Goal: Information Seeking & Learning: Find specific fact

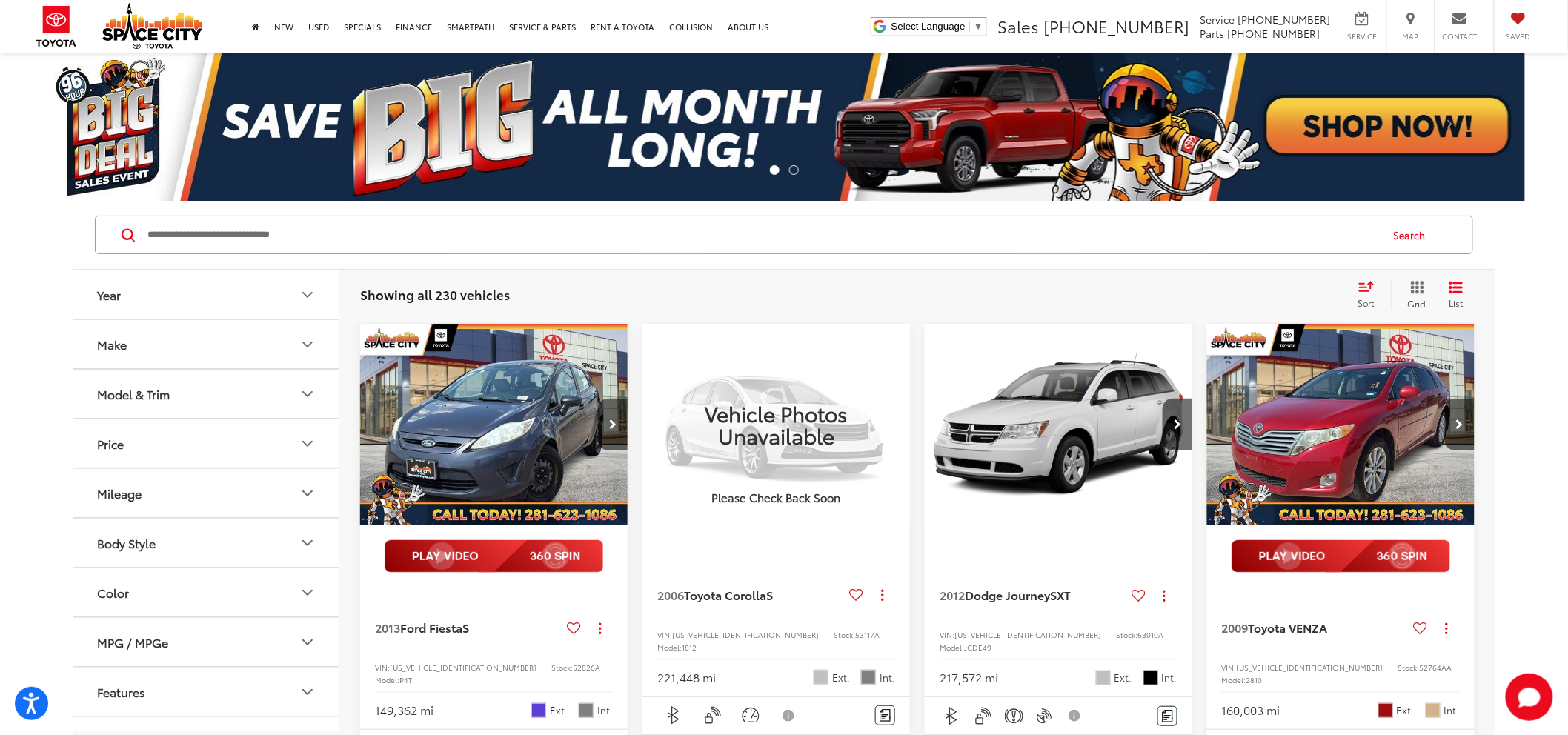
click at [241, 224] on input "Search by Make, Model, or Keyword" at bounding box center [763, 235] width 1234 height 36
paste input "******"
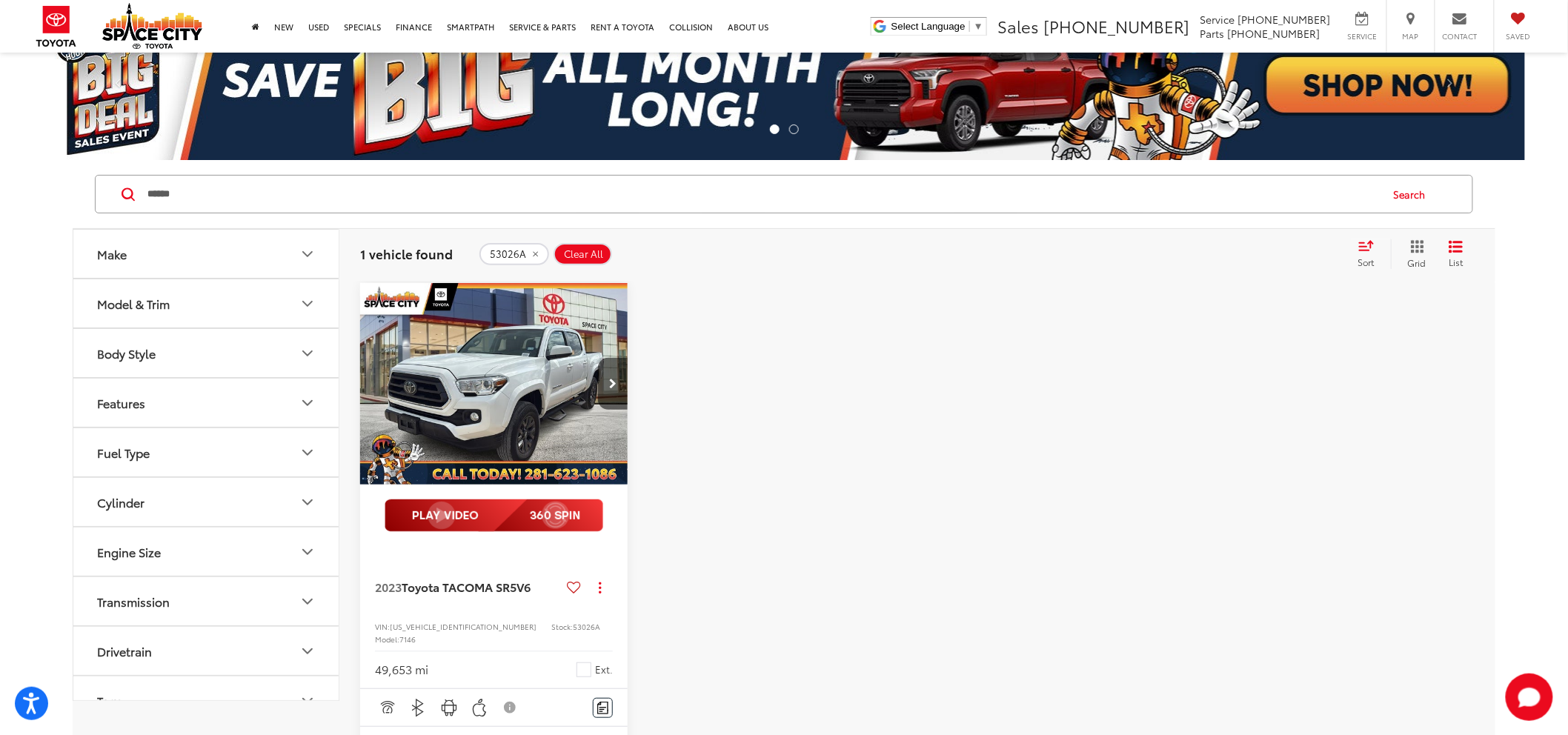
scroll to position [83, 0]
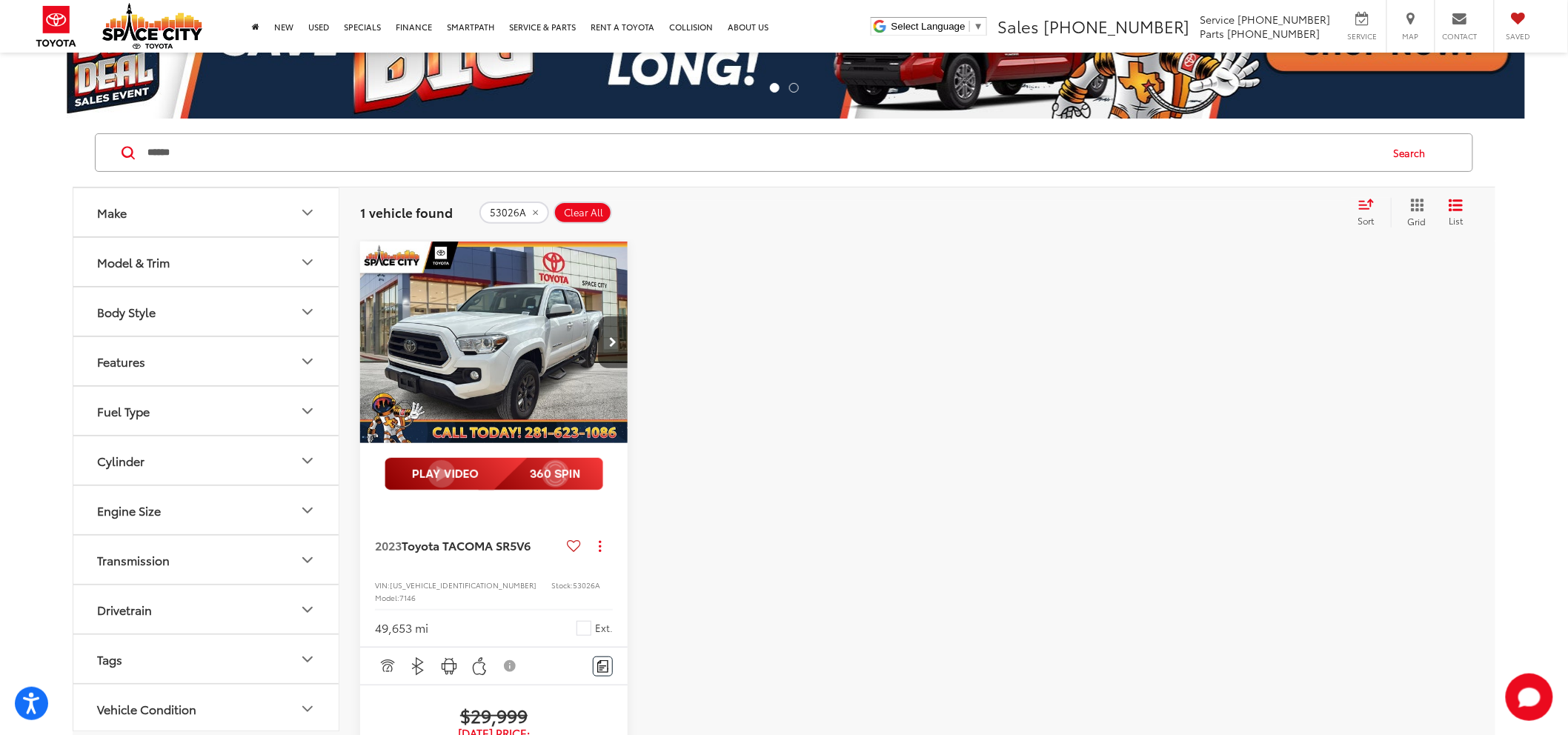
click at [573, 582] on span "53026A" at bounding box center [587, 585] width 28 height 11
drag, startPoint x: 553, startPoint y: 581, endPoint x: 517, endPoint y: 589, distance: 36.9
click at [400, 592] on span "Model:" at bounding box center [388, 598] width 25 height 11
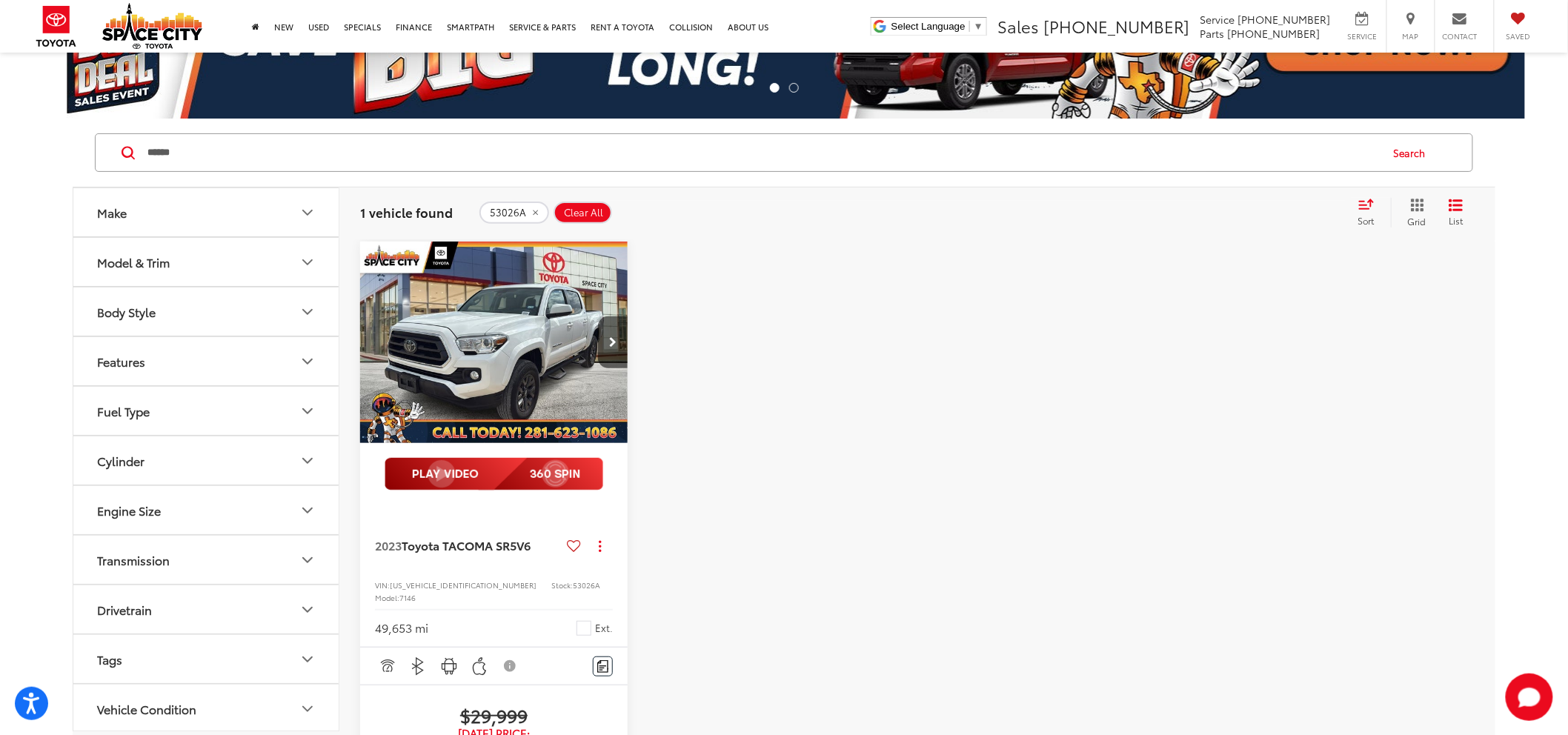
click at [573, 588] on span "53026A" at bounding box center [587, 585] width 28 height 11
copy span "53026A"
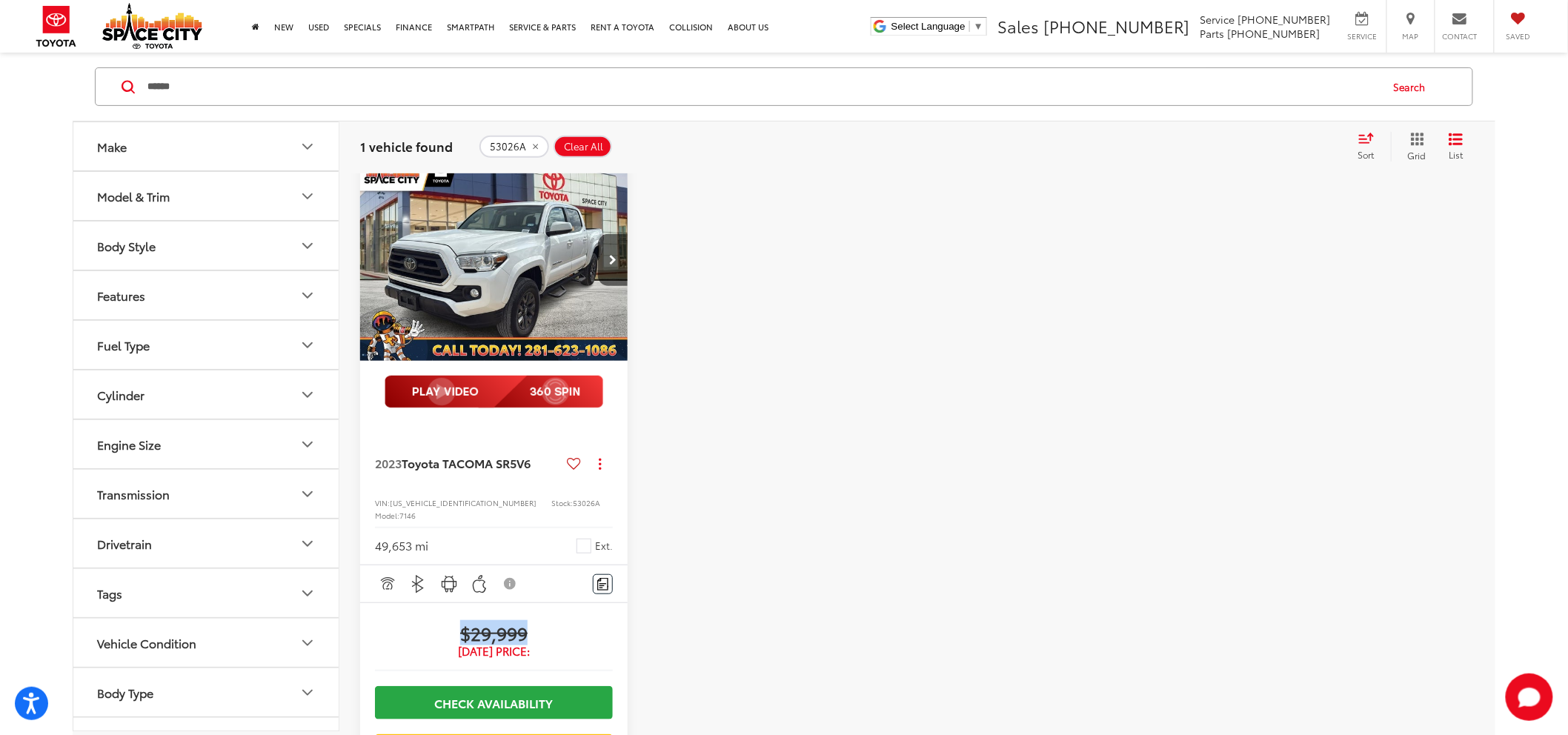
drag, startPoint x: 542, startPoint y: 627, endPoint x: 461, endPoint y: 624, distance: 81.1
click at [461, 624] on span "$29,999" at bounding box center [494, 632] width 238 height 22
copy span "$29,999"
drag, startPoint x: 242, startPoint y: 96, endPoint x: -84, endPoint y: 128, distance: 327.6
click at [0, 128] on html "Accessibility Screen-Reader Guide, Feedback, and Issue Reporting | New window S…" at bounding box center [784, 203] width 1568 height 735
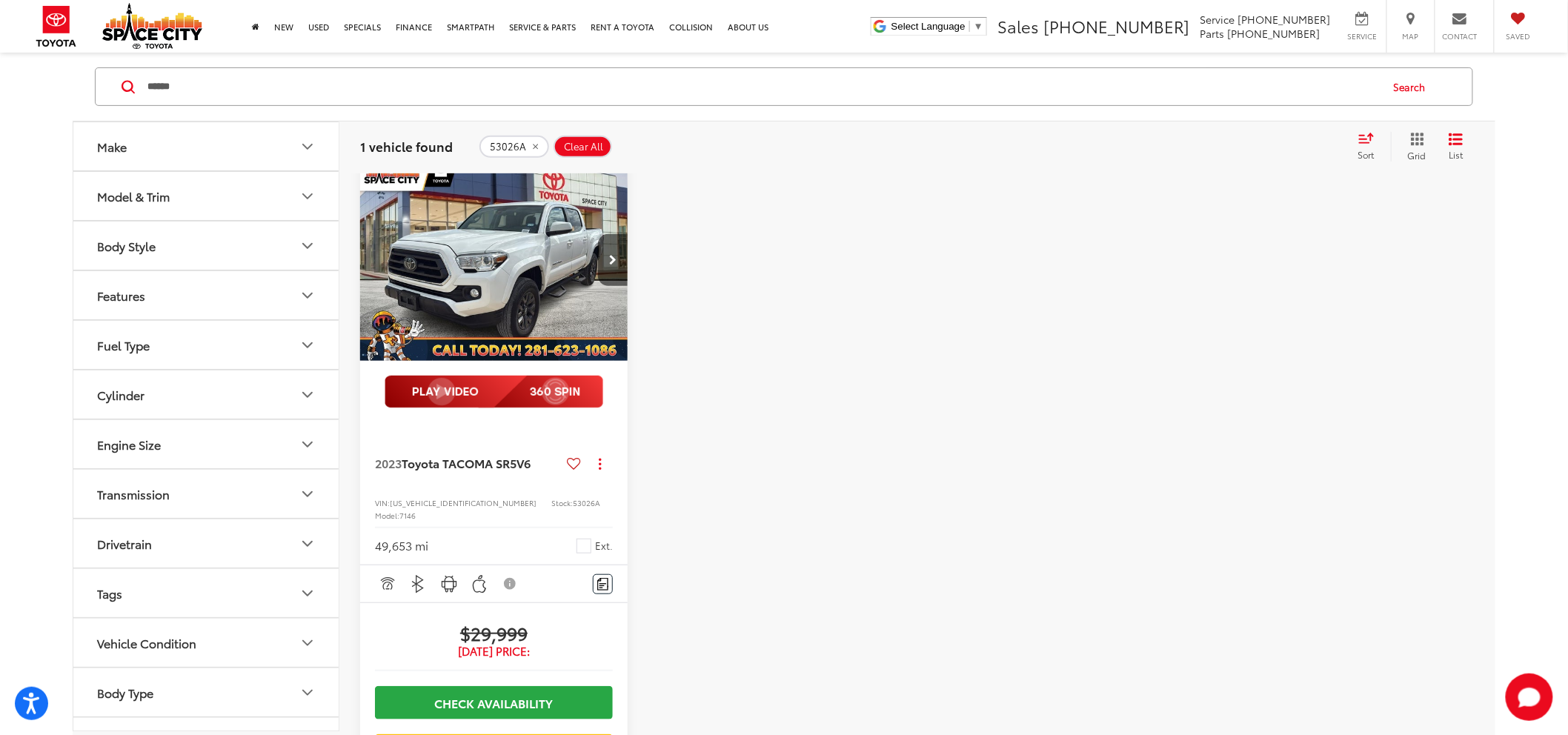
paste input "Search by Make, Model, or Keyword"
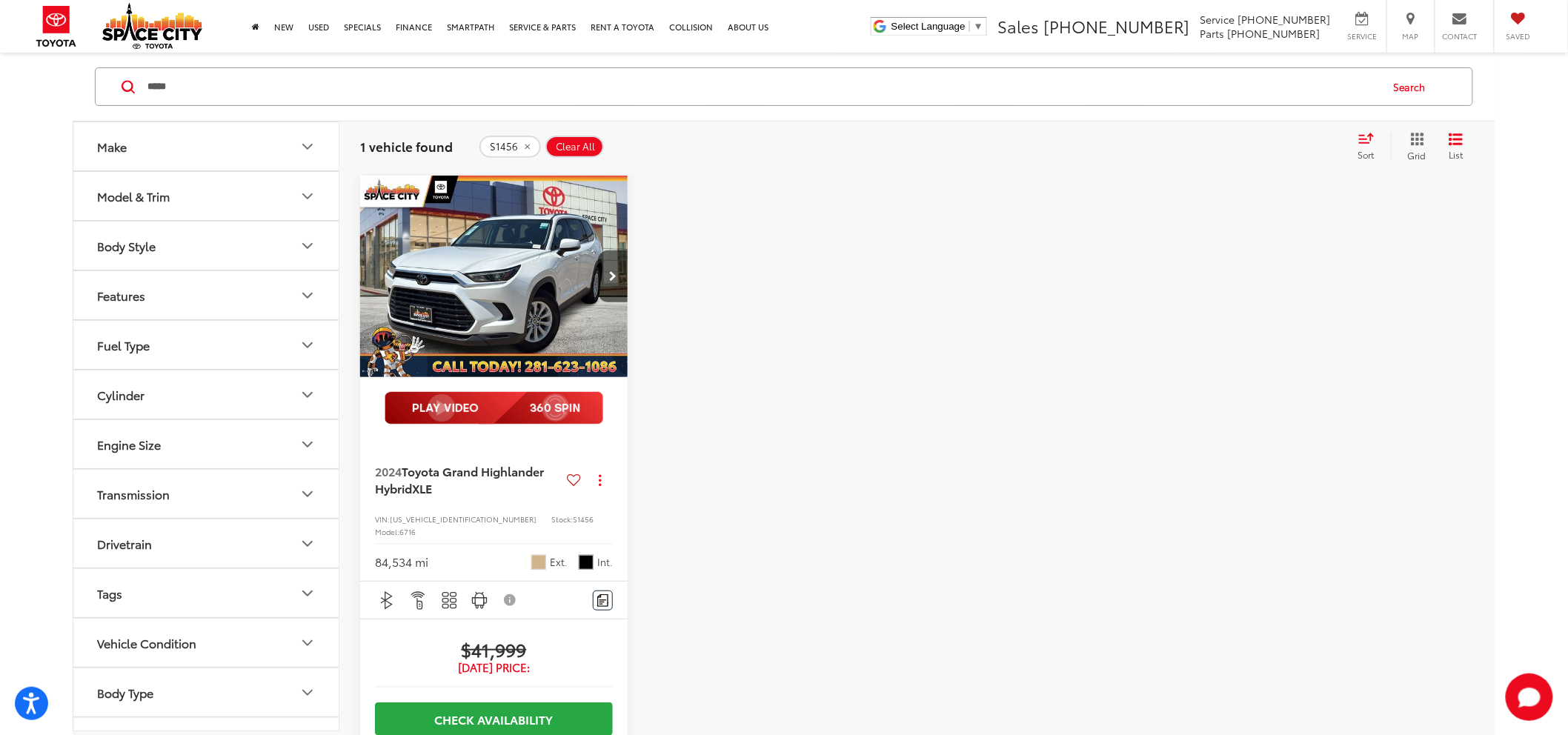
drag, startPoint x: 282, startPoint y: 99, endPoint x: -114, endPoint y: 70, distance: 397.1
click at [0, 70] on html "Accessibility Screen-Reader Guide, Feedback, and Issue Reporting | New window S…" at bounding box center [784, 219] width 1568 height 735
paste input "**********"
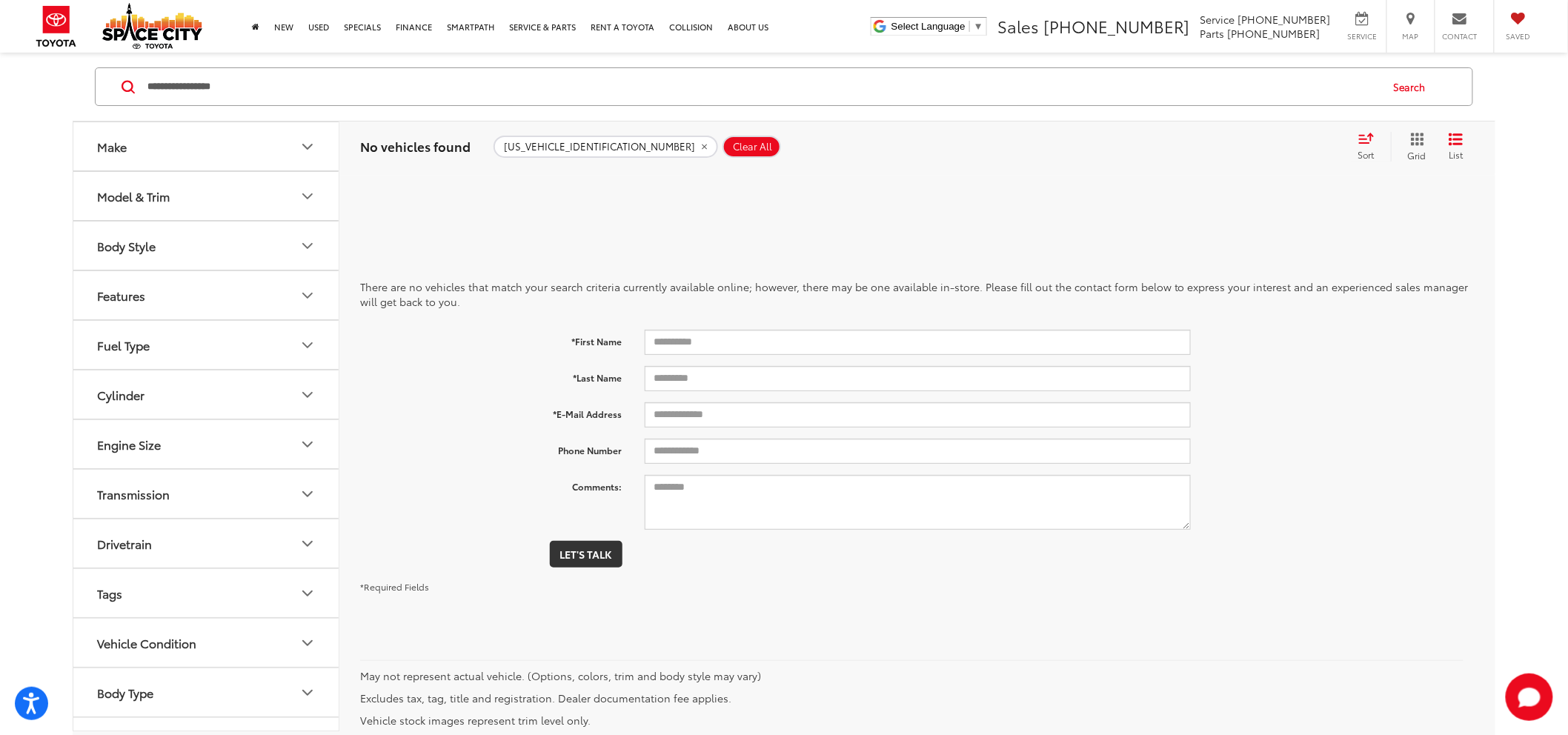
type input "**********"
